Goal: Information Seeking & Learning: Learn about a topic

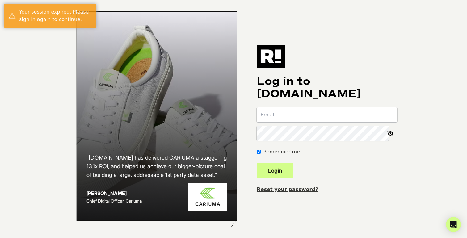
type input "chad@dailycaller.com"
click at [293, 172] on button "Login" at bounding box center [274, 170] width 37 height 15
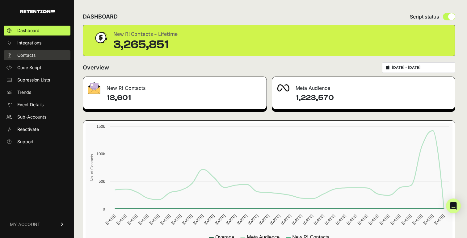
click at [31, 54] on span "Contacts" at bounding box center [26, 55] width 18 height 6
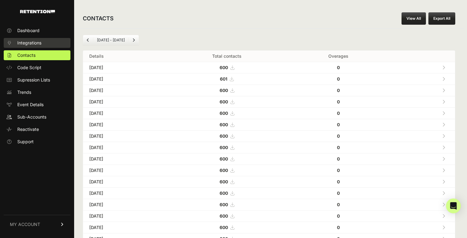
click at [40, 45] on span "Integrations" at bounding box center [29, 43] width 24 height 6
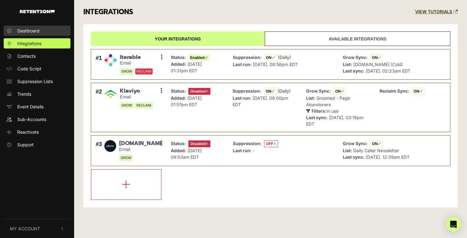
click at [36, 34] on link "Dashboard" at bounding box center [37, 31] width 67 height 10
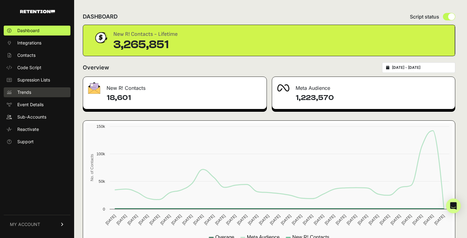
click at [30, 91] on span "Trends" at bounding box center [24, 92] width 14 height 6
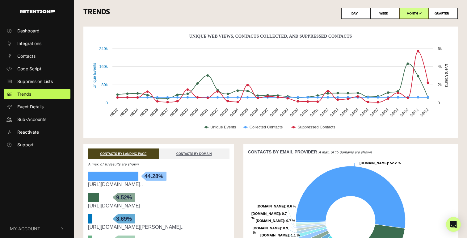
click at [358, 15] on label "DAY" at bounding box center [355, 13] width 29 height 11
radio input "true"
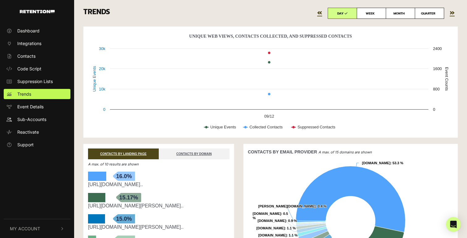
click at [376, 14] on icon at bounding box center [375, 13] width 3 height 3
radio input "true"
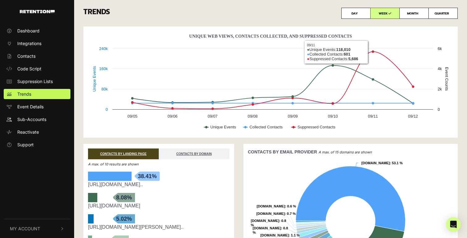
click at [415, 12] on label "MONTH" at bounding box center [413, 13] width 29 height 11
radio input "true"
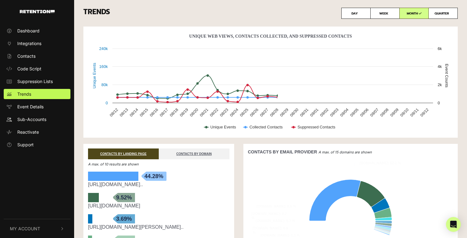
click at [440, 14] on label "QUARTER" at bounding box center [442, 13] width 29 height 11
radio input "true"
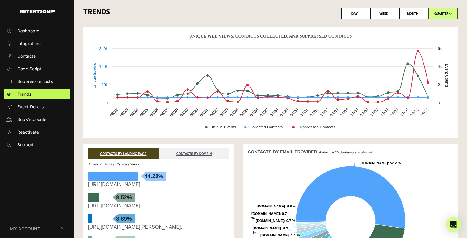
click at [444, 13] on label "QUARTER" at bounding box center [442, 13] width 29 height 11
click at [414, 16] on label "MONTH" at bounding box center [413, 13] width 29 height 11
radio input "true"
click at [441, 14] on label "QUARTER" at bounding box center [442, 13] width 29 height 11
radio input "true"
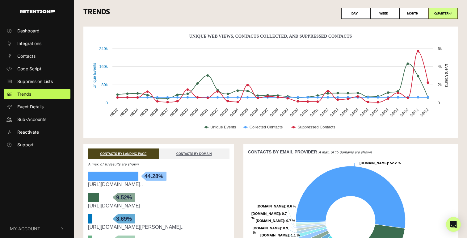
click at [441, 12] on label "QUARTER" at bounding box center [442, 13] width 29 height 11
click at [445, 12] on label "QUARTER" at bounding box center [442, 13] width 29 height 11
click at [435, 15] on label "QUARTER" at bounding box center [442, 13] width 29 height 11
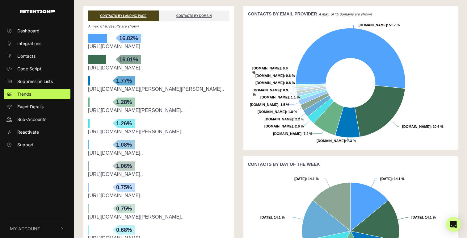
scroll to position [139, 0]
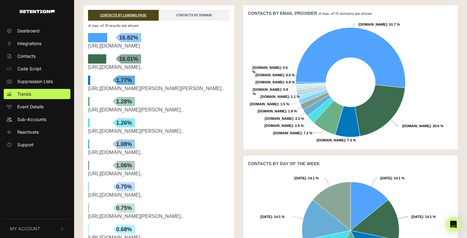
click at [197, 16] on link "CONTACTS BY DOMAIN" at bounding box center [194, 15] width 71 height 11
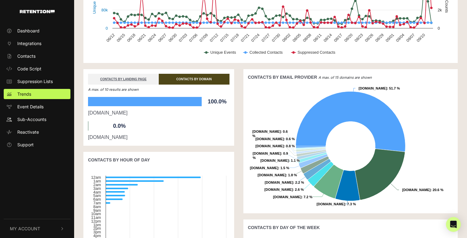
scroll to position [103, 0]
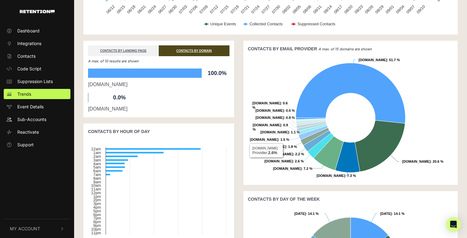
click at [237, 131] on div "CONTACTS BY LANDING PAGE CONTACTS BY DOMAIN A max. of 10 results are shown bars…" at bounding box center [159, 191] width 160 height 301
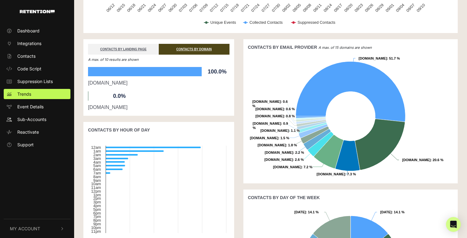
scroll to position [110, 0]
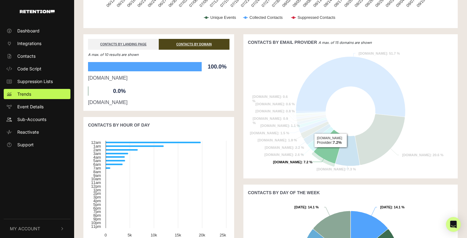
click at [330, 152] on icon at bounding box center [328, 147] width 29 height 34
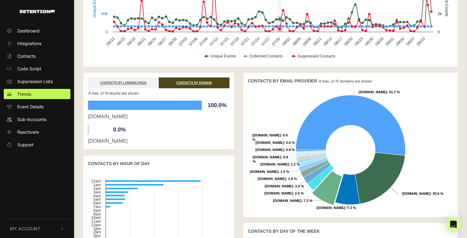
scroll to position [73, 0]
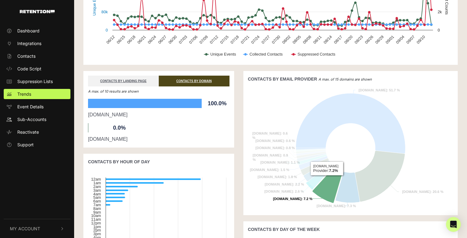
click at [330, 185] on icon at bounding box center [326, 186] width 29 height 34
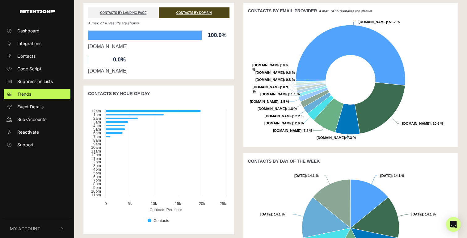
scroll to position [0, 0]
